Goal: Communication & Community: Answer question/provide support

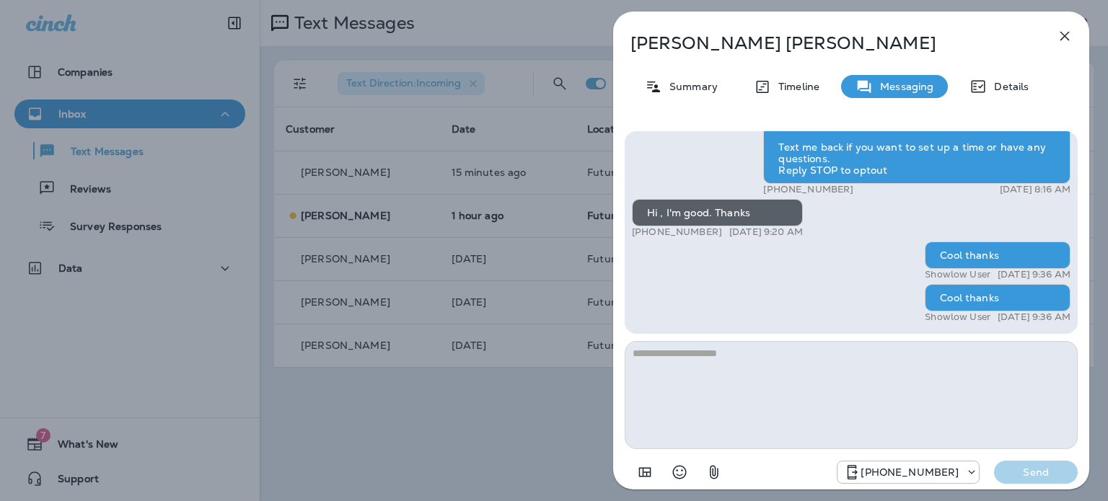
click at [1068, 31] on icon "button" at bounding box center [1064, 35] width 17 height 17
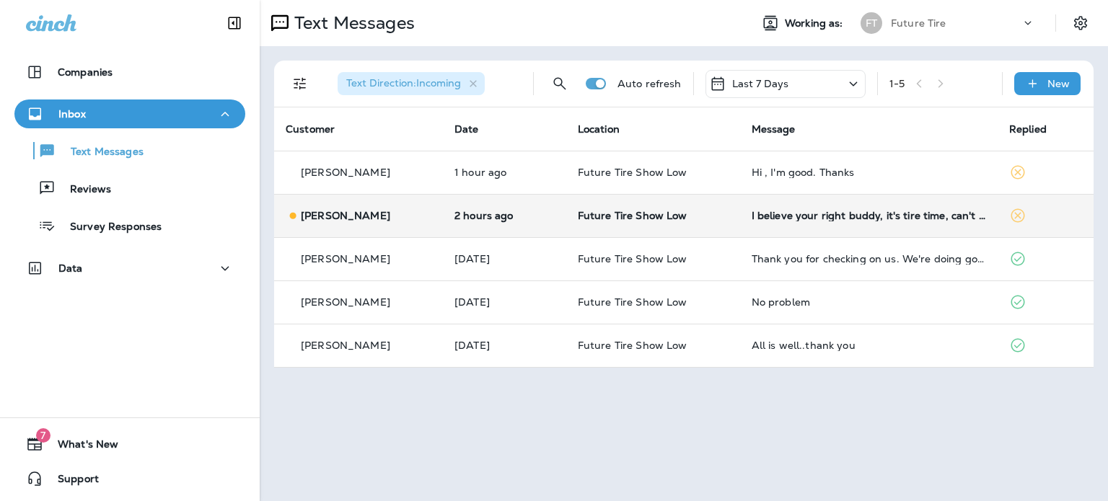
click at [370, 219] on div "[PERSON_NAME]" at bounding box center [359, 215] width 146 height 15
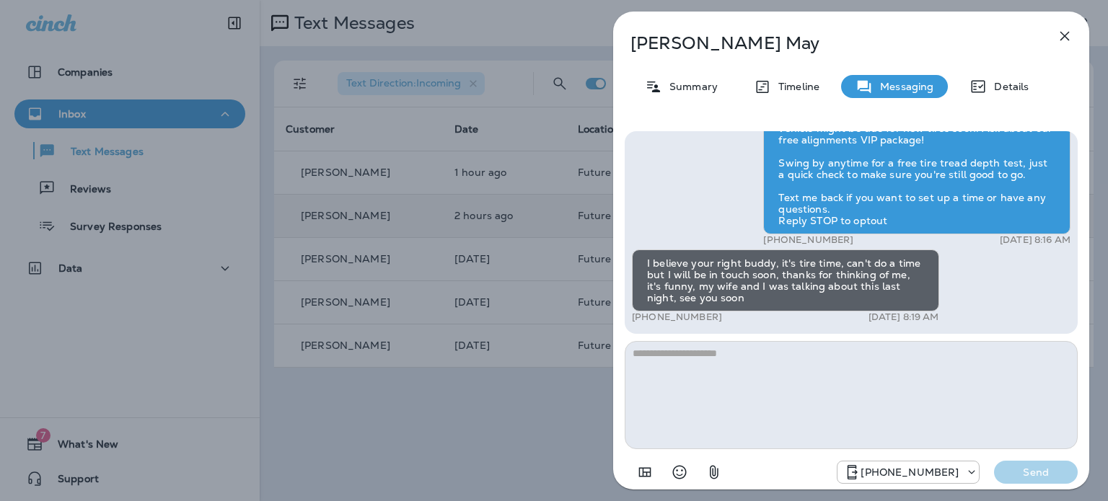
click at [757, 359] on textarea at bounding box center [851, 395] width 453 height 108
type textarea "**********"
click at [1035, 467] on p "Send" at bounding box center [1036, 472] width 61 height 13
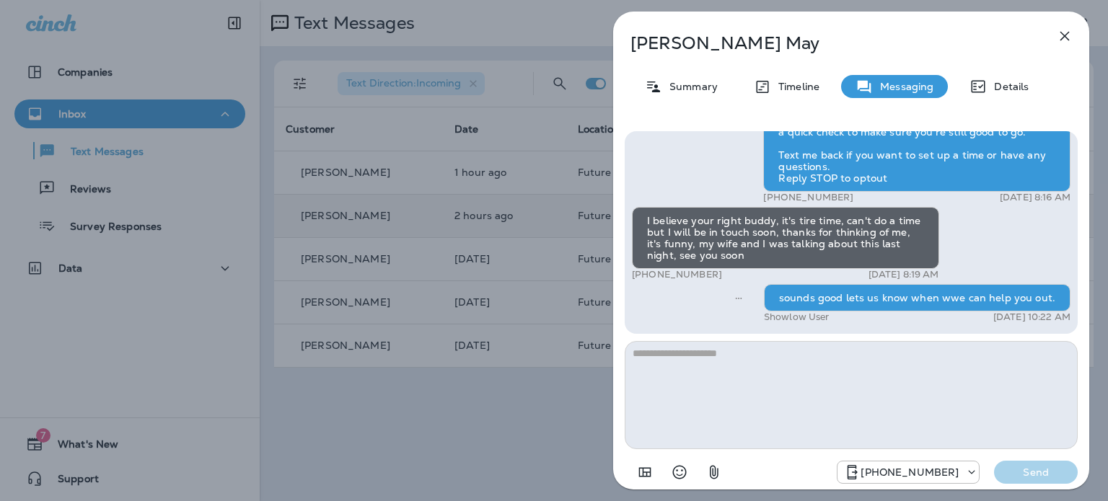
click at [1062, 31] on icon "button" at bounding box center [1064, 35] width 17 height 17
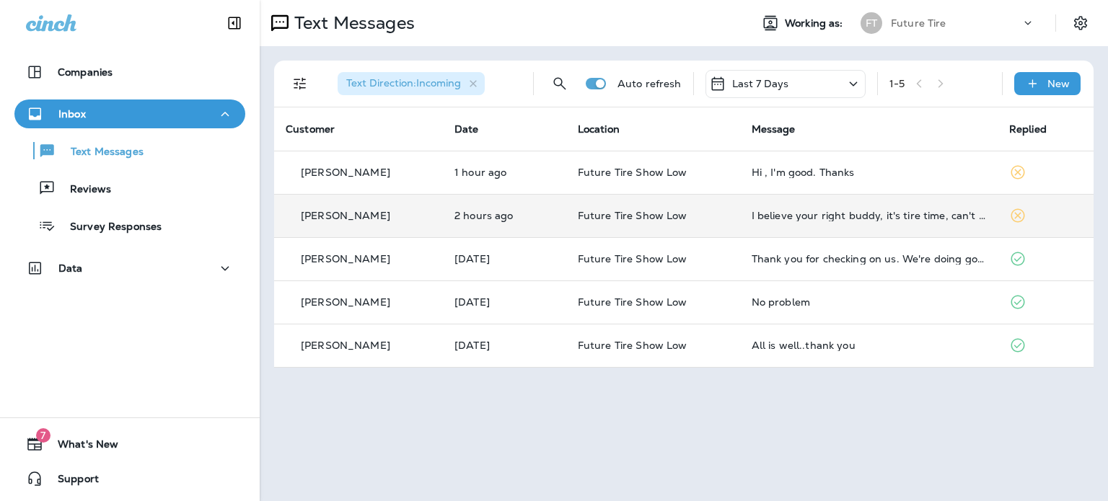
click at [162, 333] on div "Companies Inbox Text Messages Reviews Survey Responses Data 7 What's New Support" at bounding box center [130, 250] width 260 height 501
